Goal: Check status: Check status

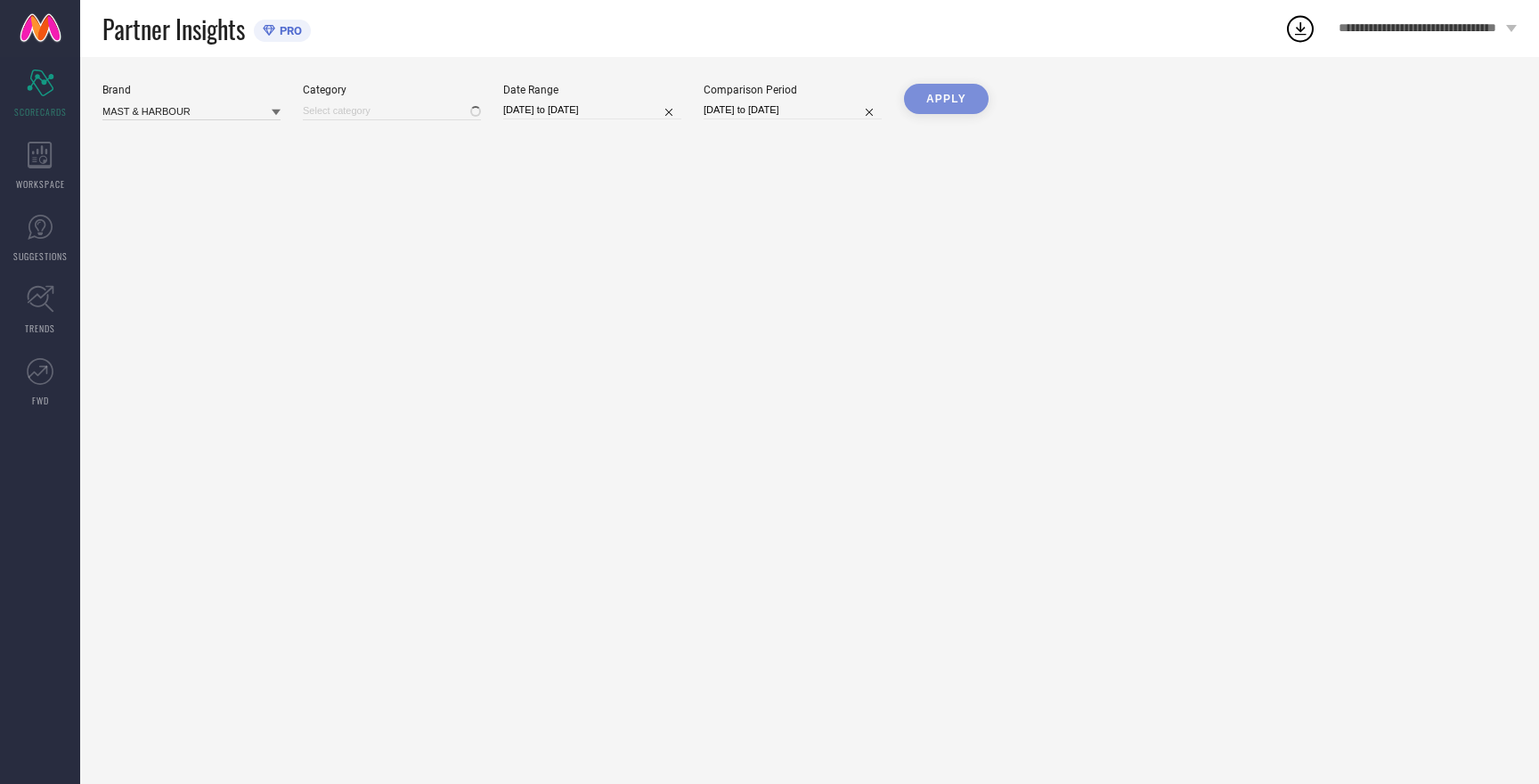
type input "All"
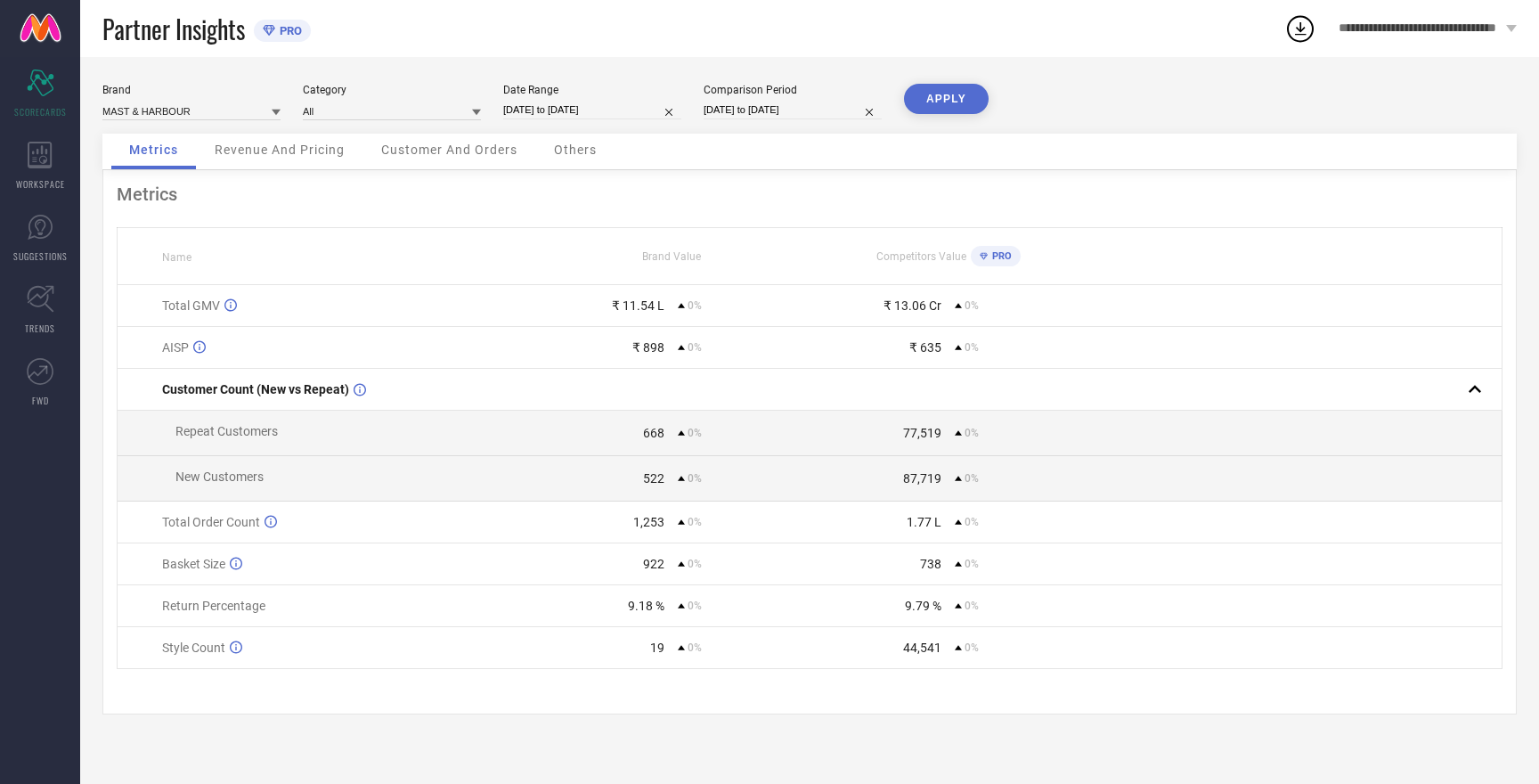
select select "7"
select select "2025"
select select "8"
select select "2025"
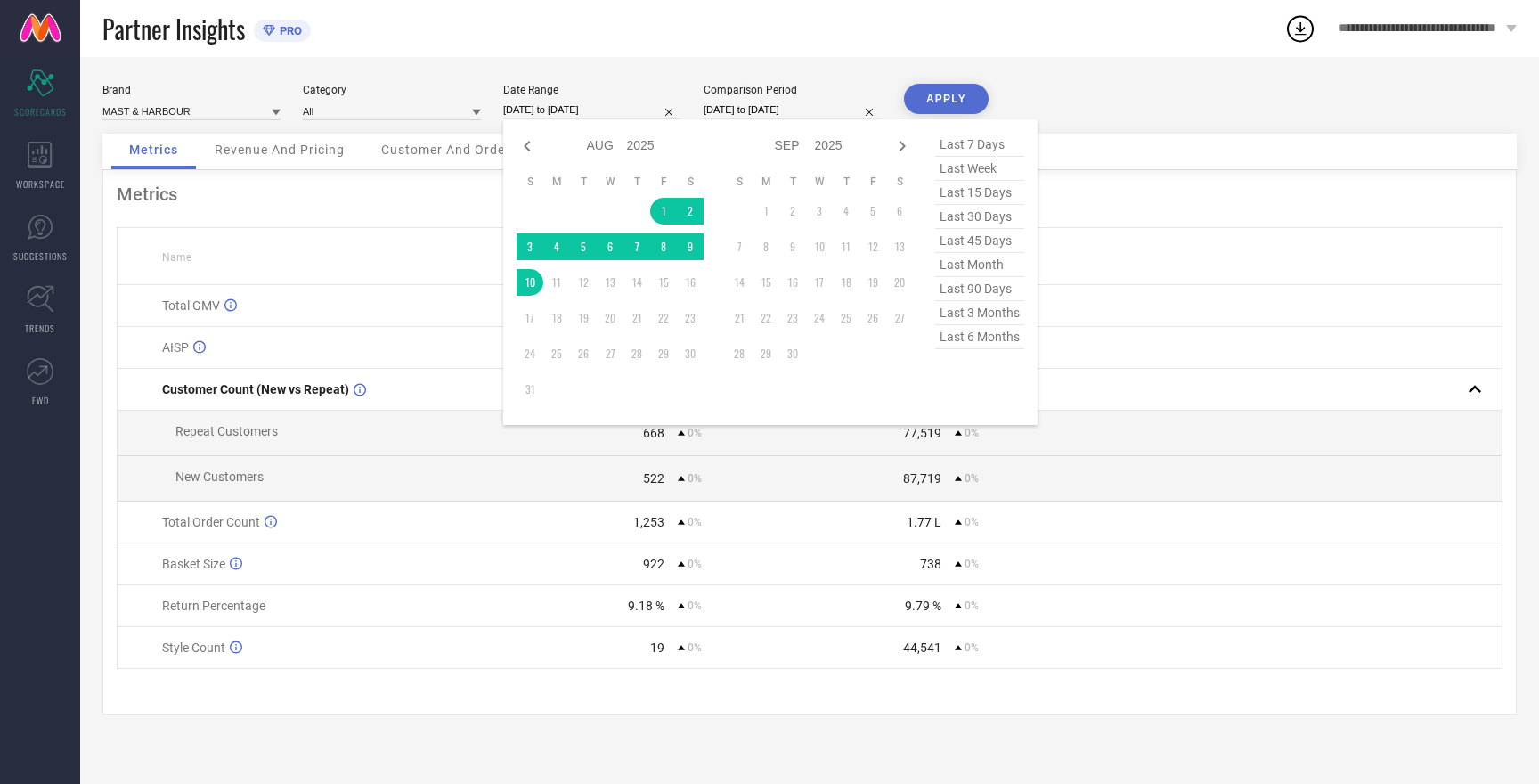
click at [563, 113] on input "[DATE] to [DATE]" at bounding box center [592, 110] width 178 height 19
click at [872, 48] on div "Partner Insights PRO" at bounding box center [693, 29] width 1182 height 57
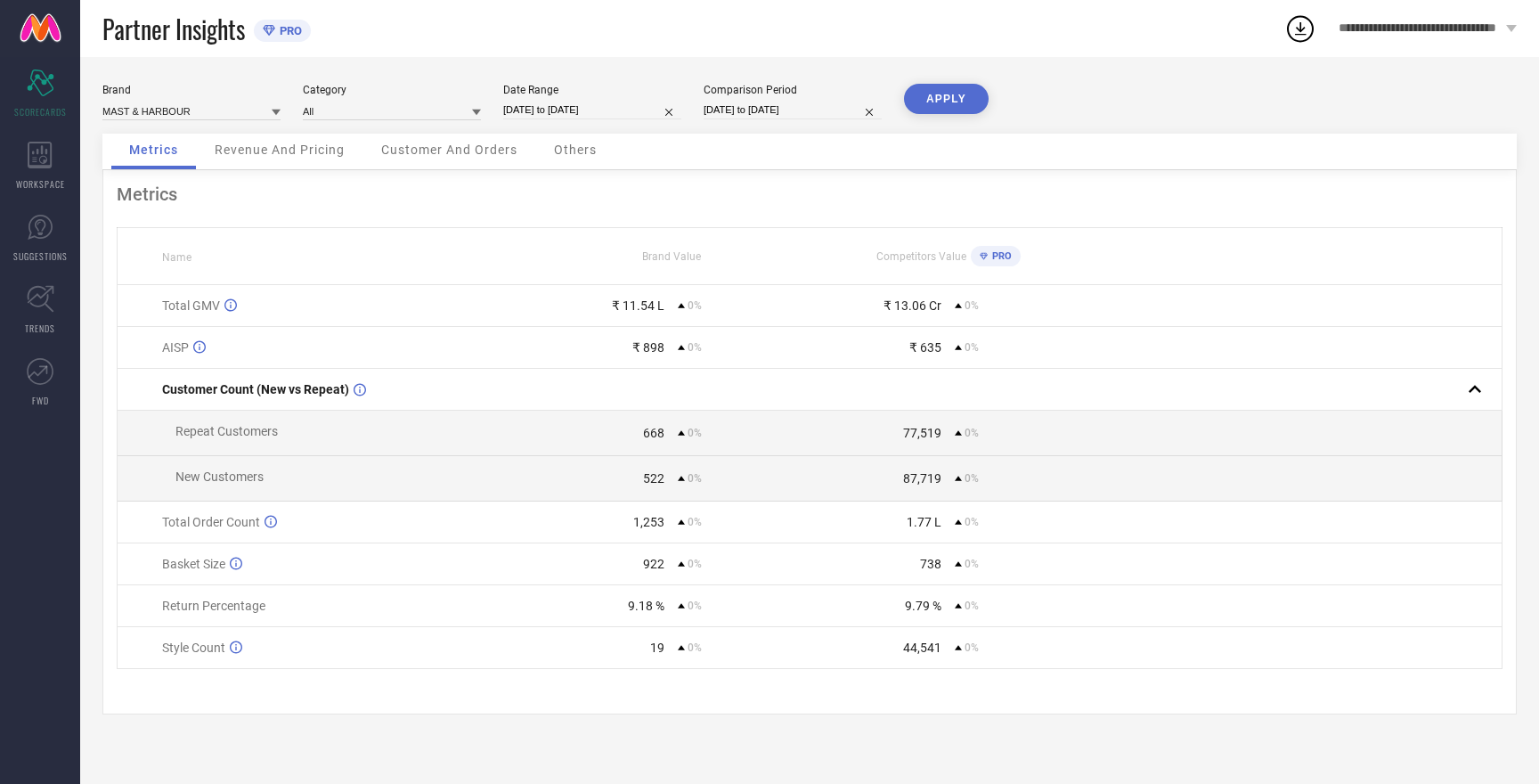
click at [942, 107] on button "APPLY" at bounding box center [946, 99] width 85 height 30
click at [182, 112] on input at bounding box center [191, 111] width 178 height 19
click at [181, 114] on input at bounding box center [191, 111] width 178 height 19
click at [171, 171] on div "HERE&NOW" at bounding box center [191, 166] width 178 height 30
type input "All"
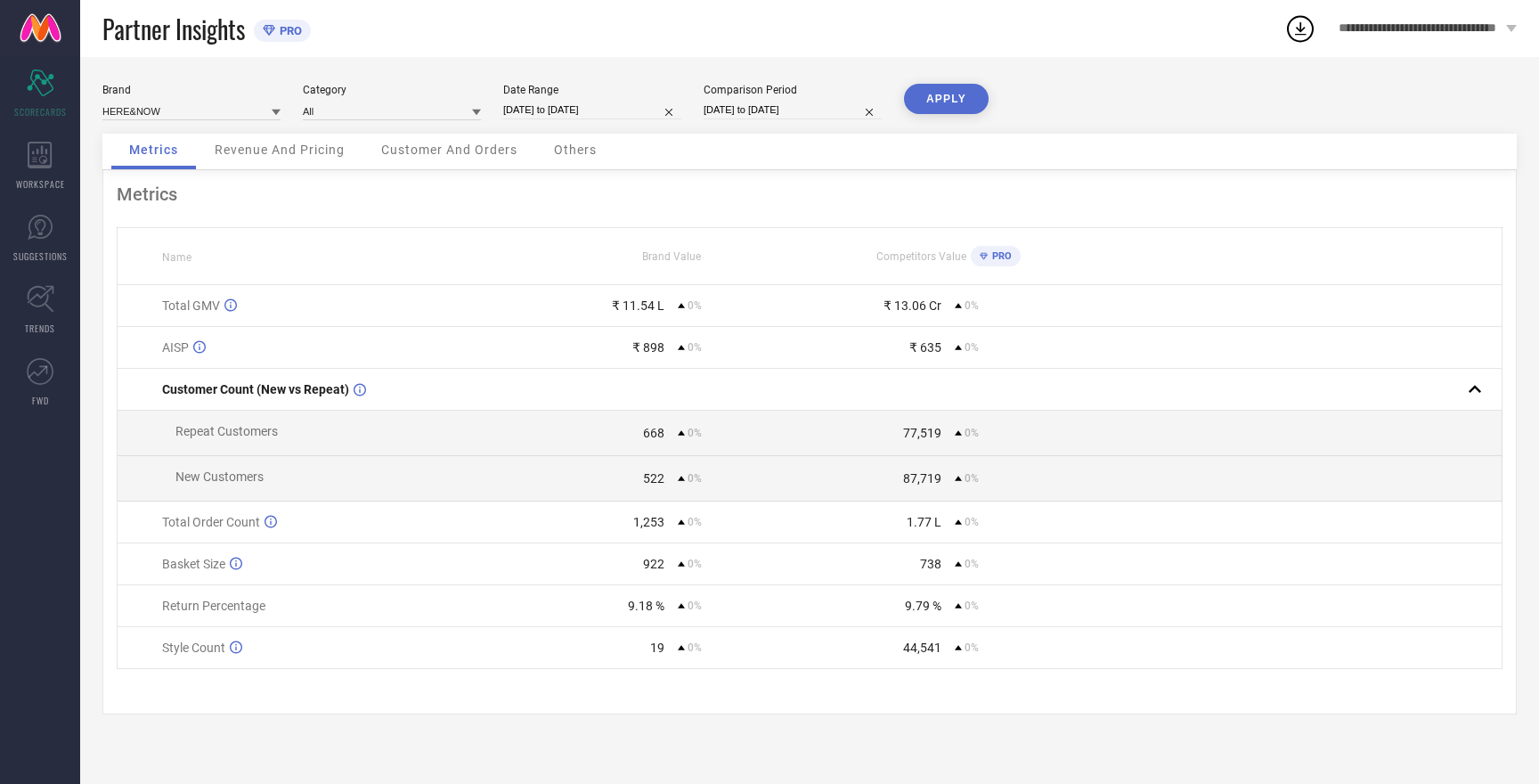
click at [939, 109] on button "APPLY" at bounding box center [946, 99] width 85 height 30
click at [191, 111] on input at bounding box center [191, 111] width 178 height 19
click at [219, 229] on span "W.T.F - WITNESSING TRUE FASHION" at bounding box center [192, 232] width 161 height 25
type input "All"
click at [958, 96] on button "APPLY" at bounding box center [946, 99] width 85 height 30
